Goal: Download file/media

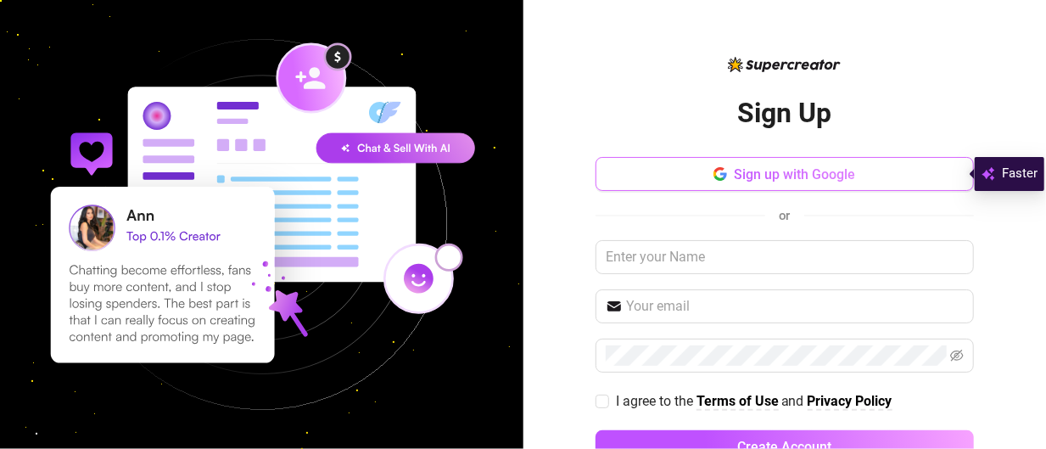
click at [777, 171] on span "Sign up with Google" at bounding box center [794, 174] width 121 height 16
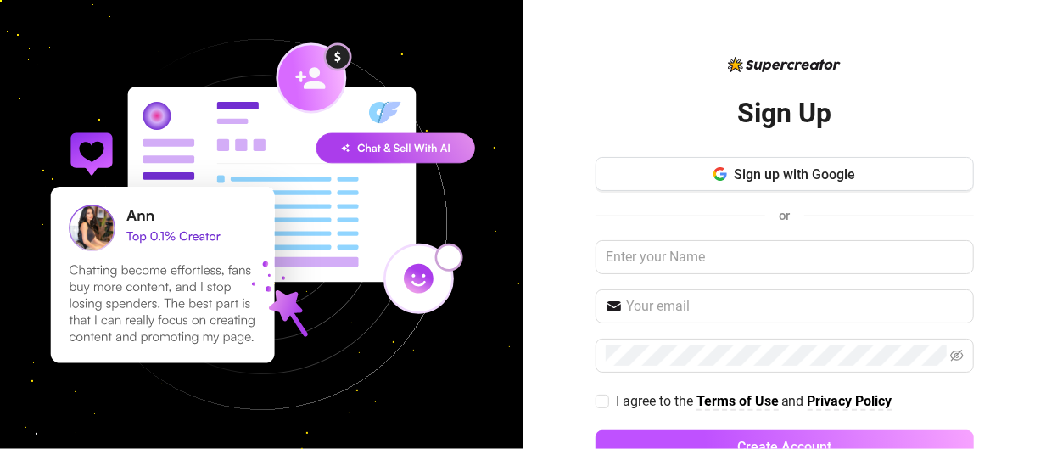
click at [877, 82] on div "Sign Up Sign up with Google or I agree to the Terms of Use and Privacy Policy C…" at bounding box center [784, 276] width 378 height 406
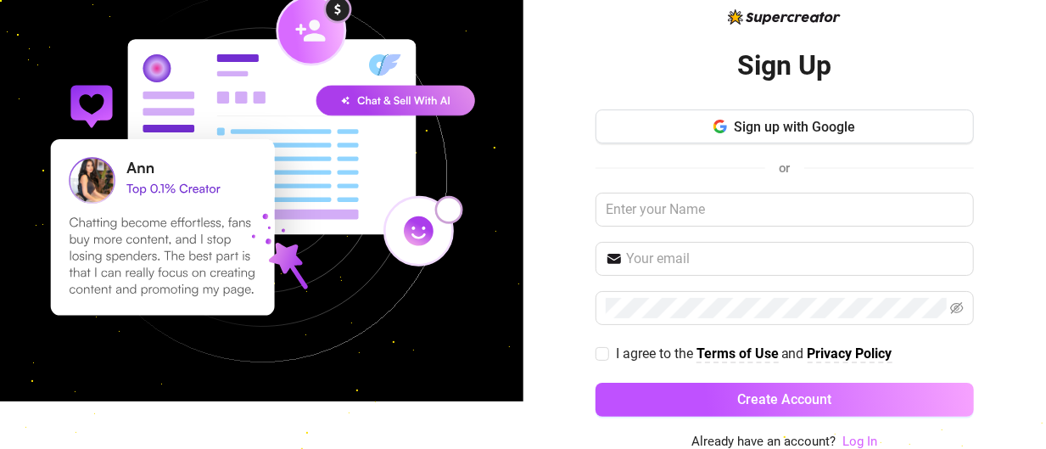
click at [856, 438] on link "Log In" at bounding box center [859, 440] width 35 height 15
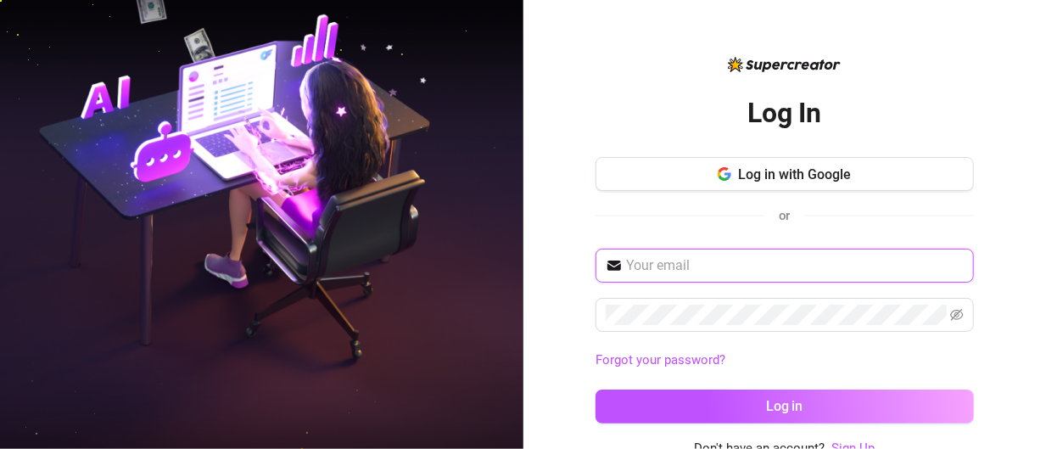
click at [731, 258] on input "text" at bounding box center [795, 265] width 338 height 20
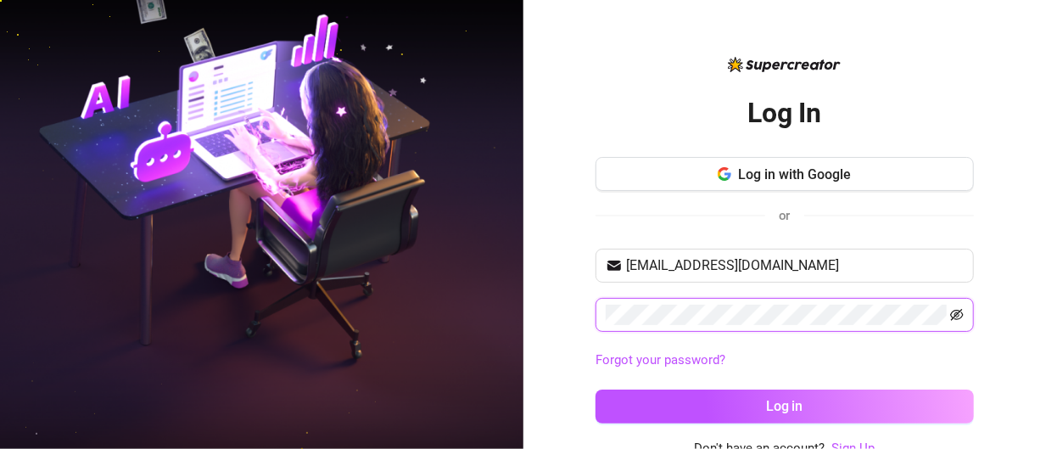
click at [950, 308] on icon "eye-invisible" at bounding box center [957, 315] width 14 height 14
click at [950, 308] on icon "eye" at bounding box center [957, 315] width 14 height 14
click at [956, 315] on icon "eye-invisible" at bounding box center [957, 315] width 3 height 3
click at [595, 389] on button "Log in" at bounding box center [784, 406] width 378 height 34
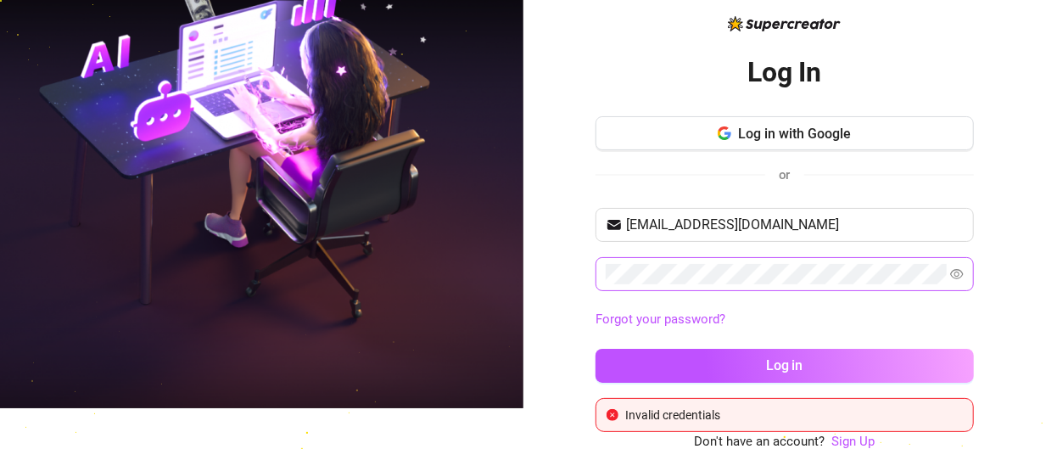
click at [878, 356] on button "Log in" at bounding box center [784, 366] width 378 height 34
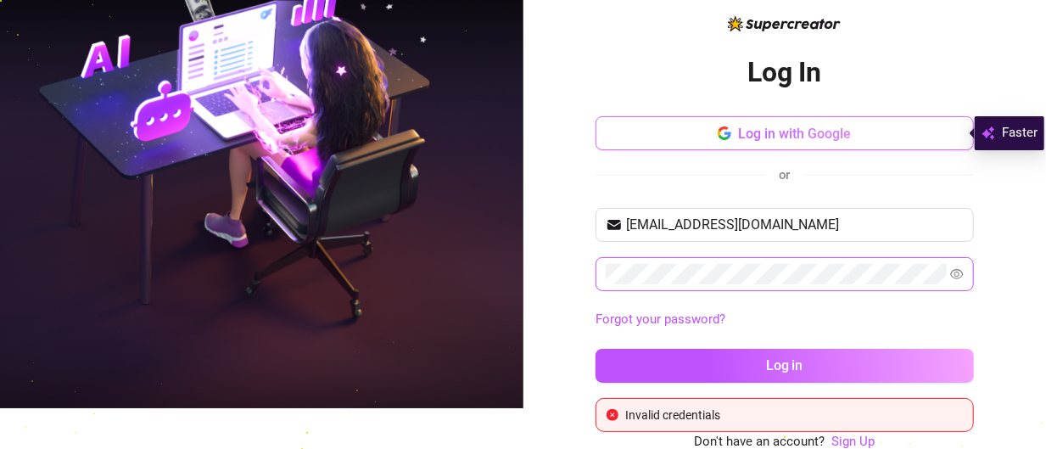
click at [796, 132] on span "Log in with Google" at bounding box center [794, 134] width 113 height 16
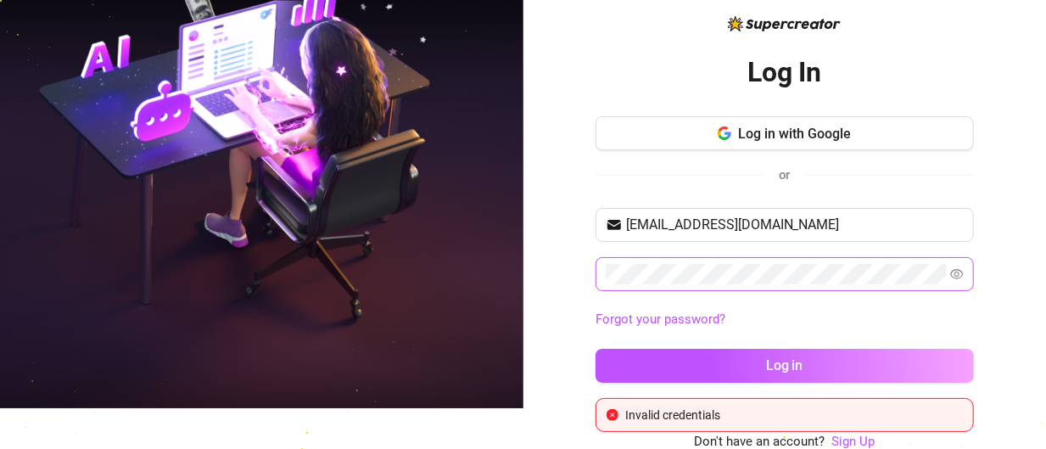
click at [855, 299] on div "[EMAIL_ADDRESS][DOMAIN_NAME] Forgot your password? Log in" at bounding box center [784, 303] width 378 height 190
click at [595, 270] on span at bounding box center [784, 274] width 378 height 34
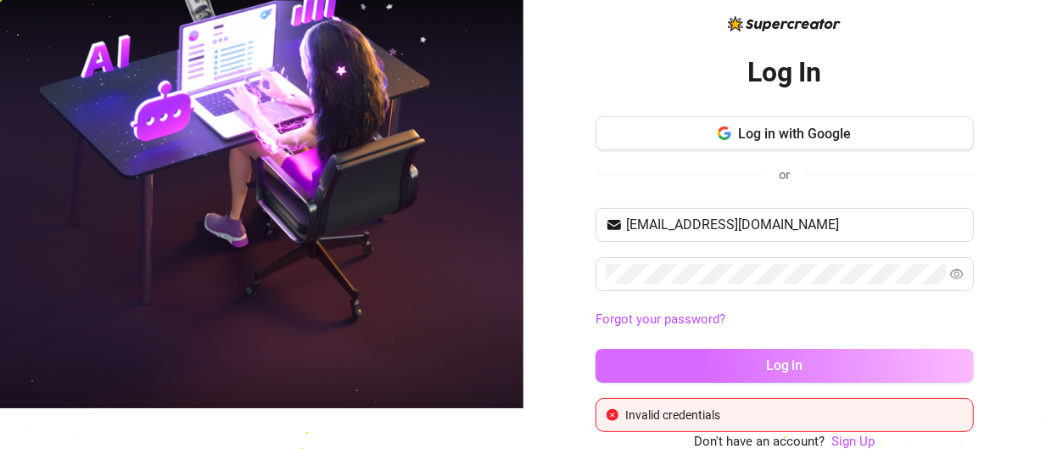
click at [739, 364] on button "Log in" at bounding box center [784, 366] width 378 height 34
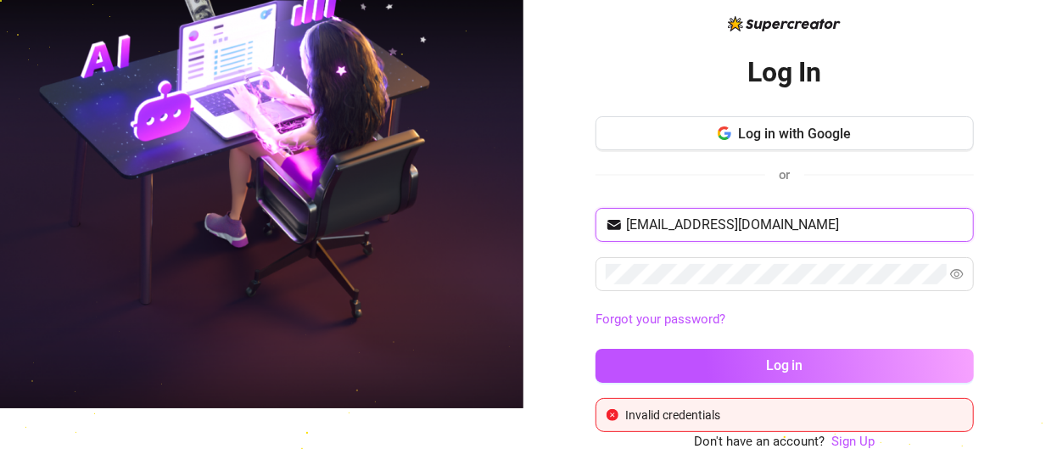
click at [770, 227] on input "[EMAIL_ADDRESS][DOMAIN_NAME]" at bounding box center [795, 225] width 338 height 20
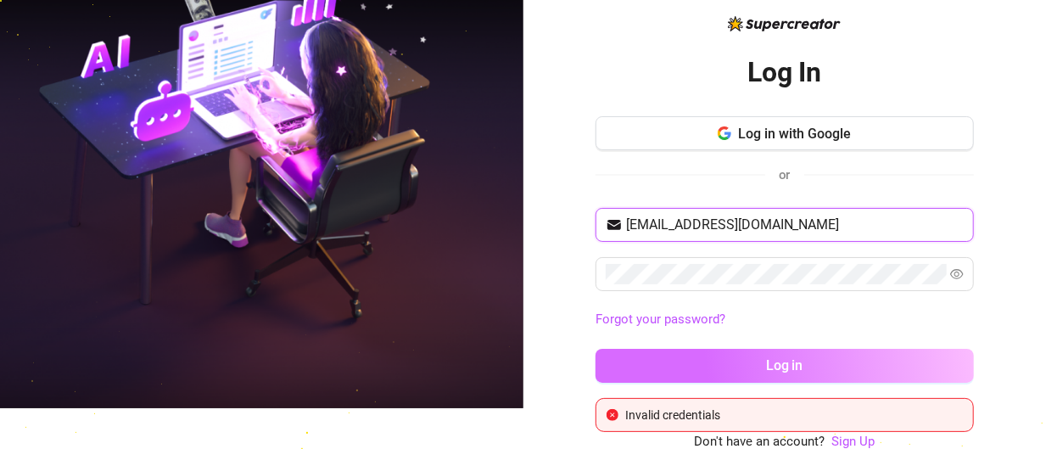
type input "[EMAIL_ADDRESS][DOMAIN_NAME]"
click at [781, 370] on span "Log in" at bounding box center [784, 365] width 37 height 16
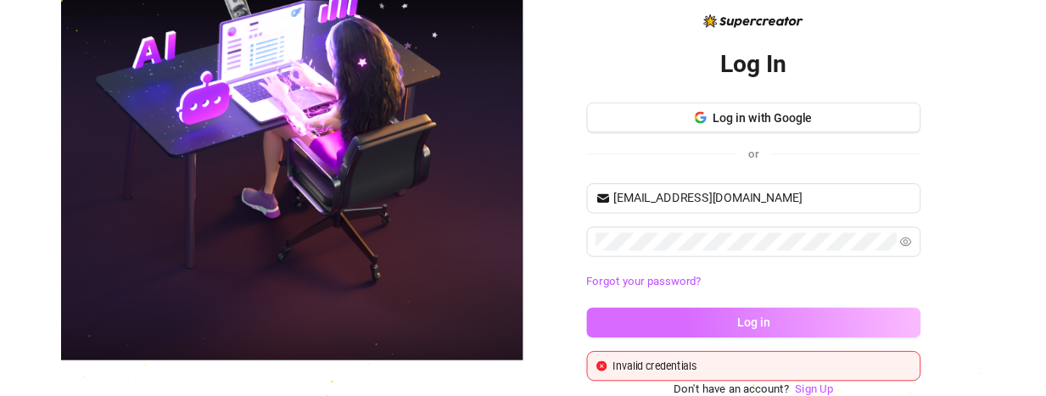
scroll to position [8, 0]
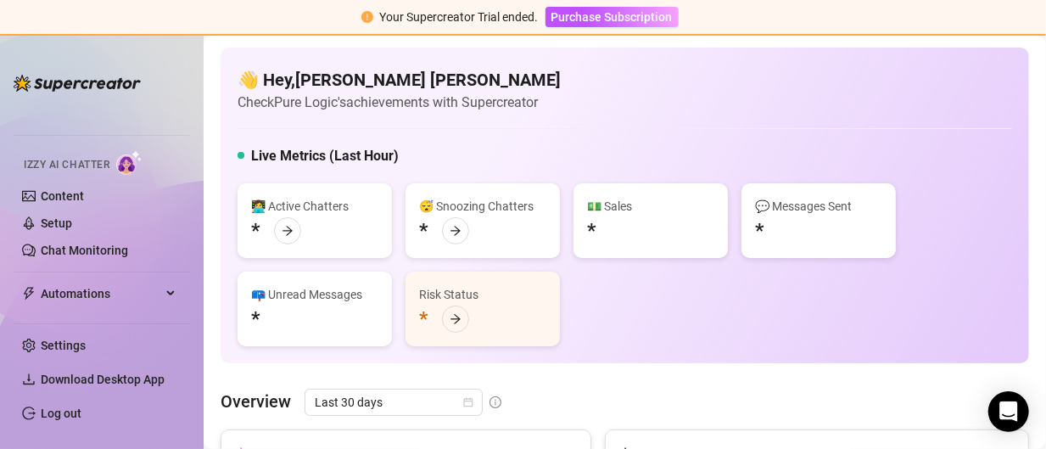
click at [83, 167] on span "Izzy AI Chatter" at bounding box center [67, 165] width 86 height 16
click at [95, 166] on span "Izzy AI Chatter" at bounding box center [67, 165] width 86 height 16
click at [98, 81] on img at bounding box center [77, 83] width 127 height 17
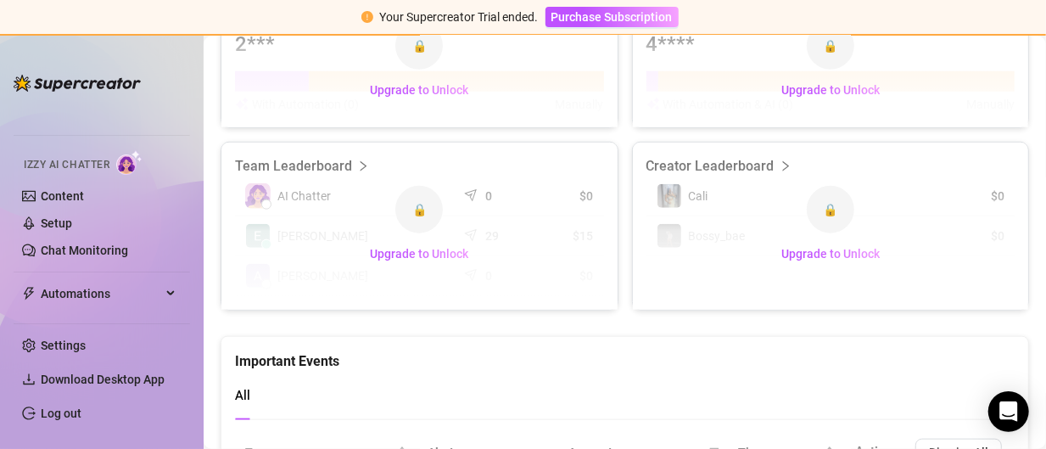
scroll to position [933, 0]
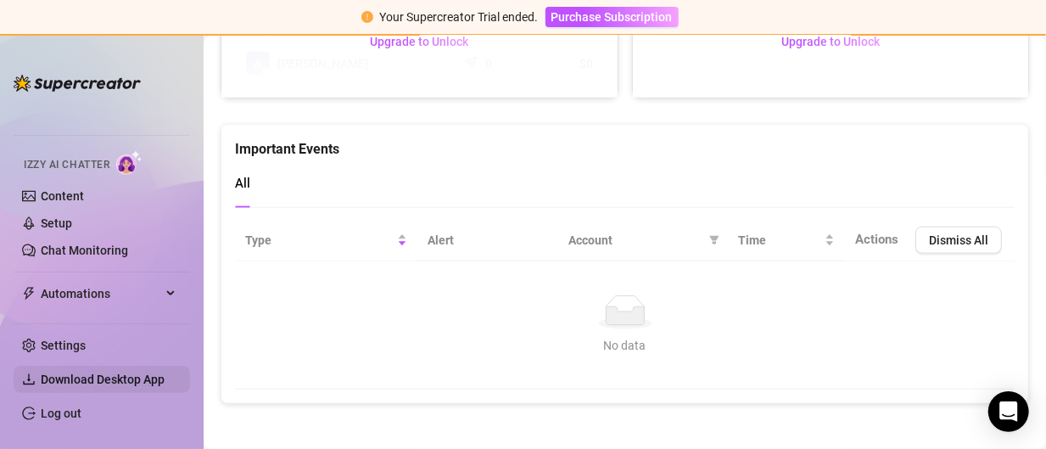
click at [138, 375] on span "Download Desktop App" at bounding box center [103, 379] width 124 height 14
click at [134, 374] on span "Download Desktop App" at bounding box center [103, 379] width 124 height 14
